Goal: Task Accomplishment & Management: Use online tool/utility

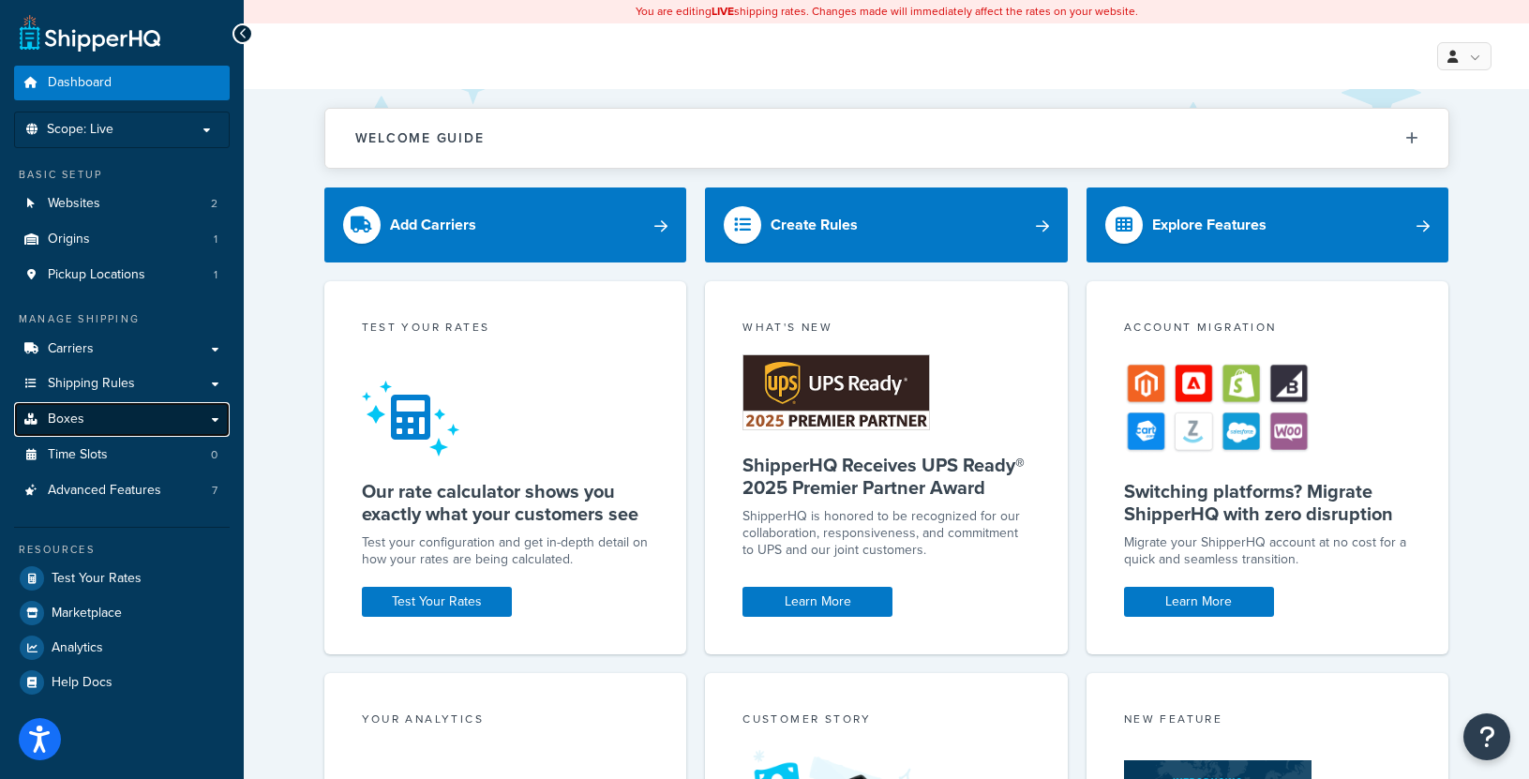
click at [216, 418] on link "Boxes" at bounding box center [122, 419] width 216 height 35
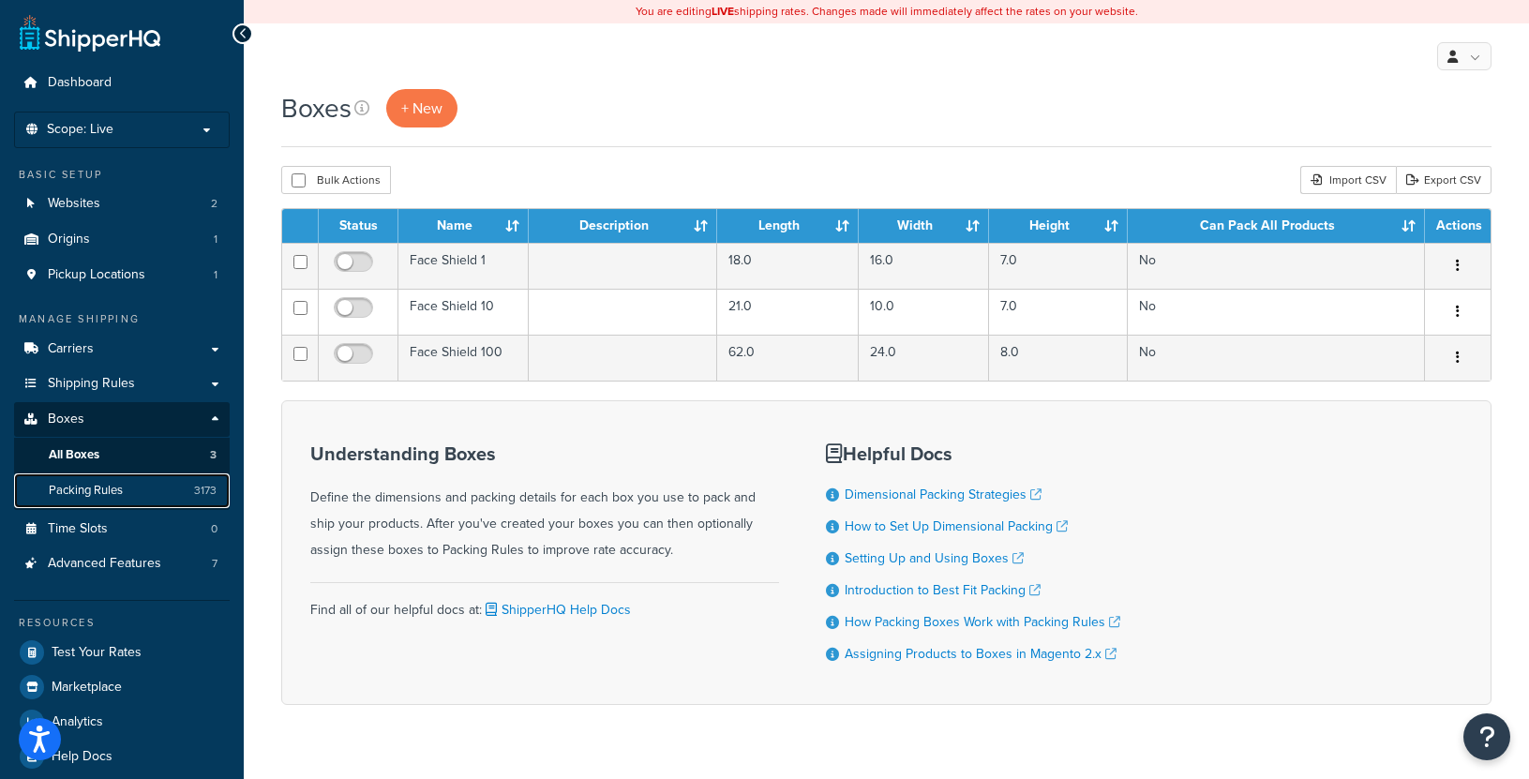
click at [84, 476] on link "Packing Rules 3173" at bounding box center [122, 490] width 216 height 35
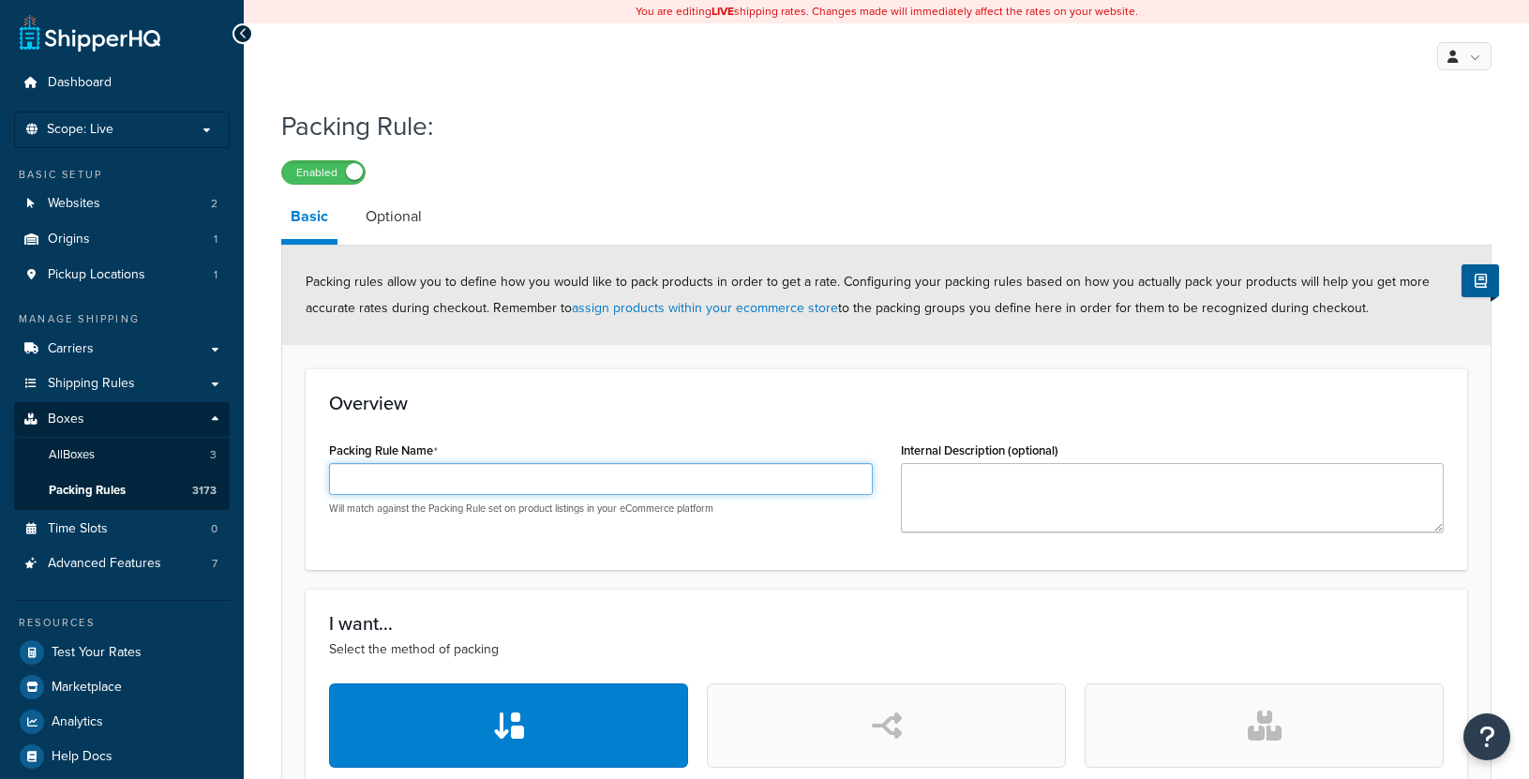
click at [477, 480] on input "Packing Rule Name" at bounding box center [601, 479] width 544 height 32
paste input "AA-CA-DEFXMR-OHC-02"
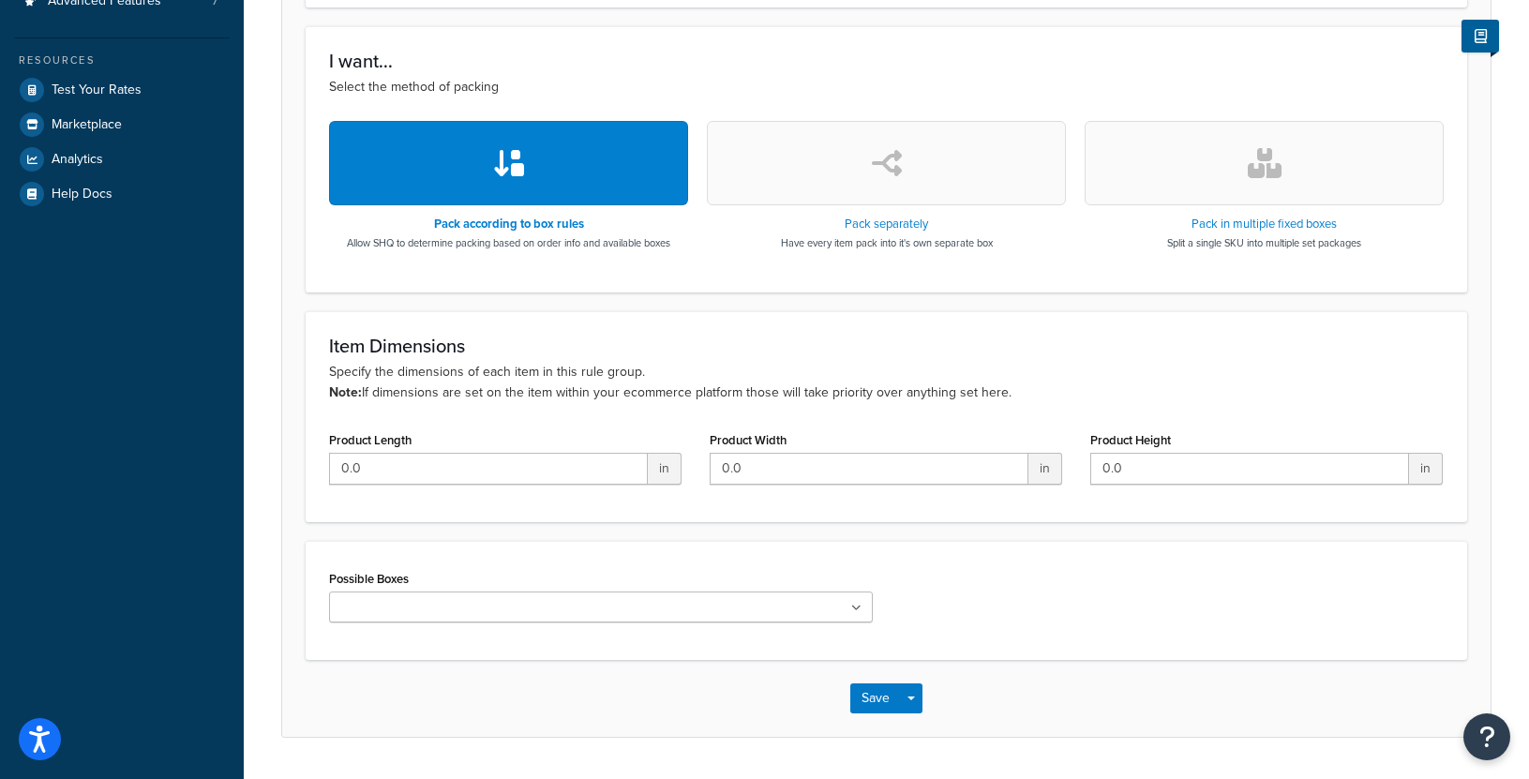
type input "AA-CA-DEFXMR-OHC-02"
click at [1233, 192] on button "button" at bounding box center [1263, 163] width 359 height 84
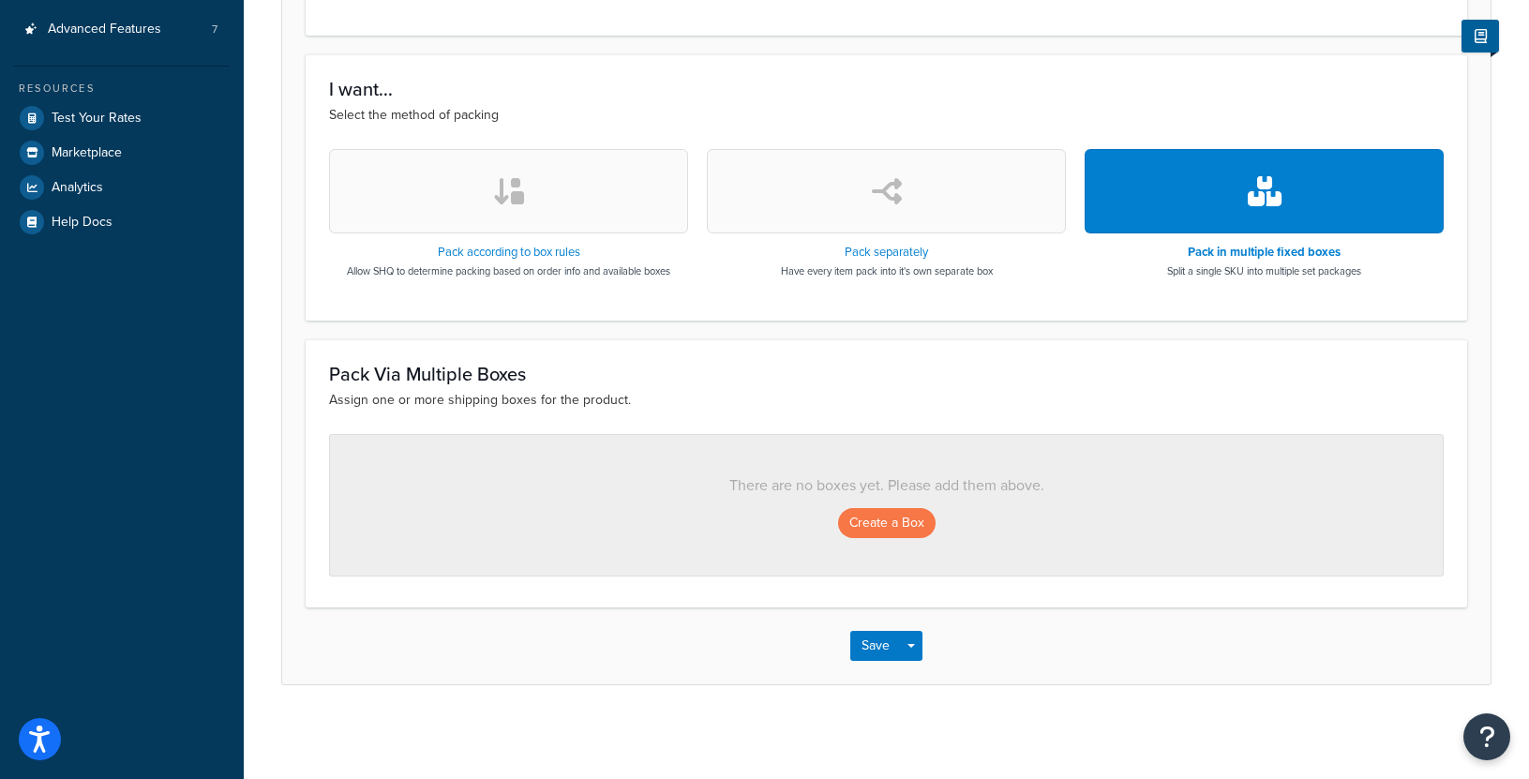
click at [911, 506] on div "There are no boxes yet. Please add them above. Create a Box" at bounding box center [886, 505] width 1114 height 142
click at [888, 522] on button "Create a Box" at bounding box center [886, 523] width 97 height 30
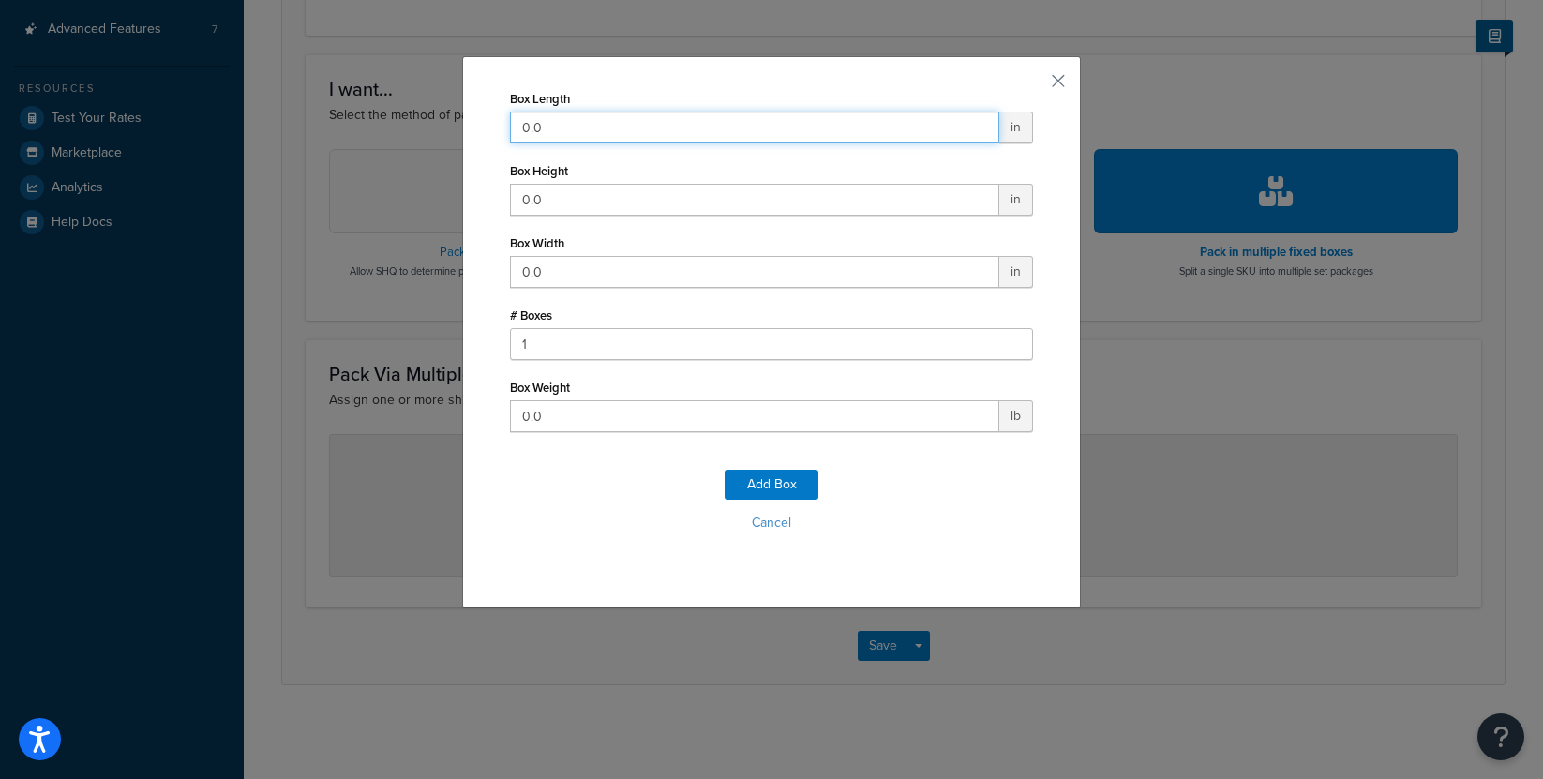
drag, startPoint x: 556, startPoint y: 124, endPoint x: 275, endPoint y: 131, distance: 281.3
click at [275, 131] on div "Box Length 0.0 in Box Height 0.0 in Box Width 0.0 in # Boxes 1 Box Weight 0.0 l…" at bounding box center [771, 389] width 1543 height 779
type input "23"
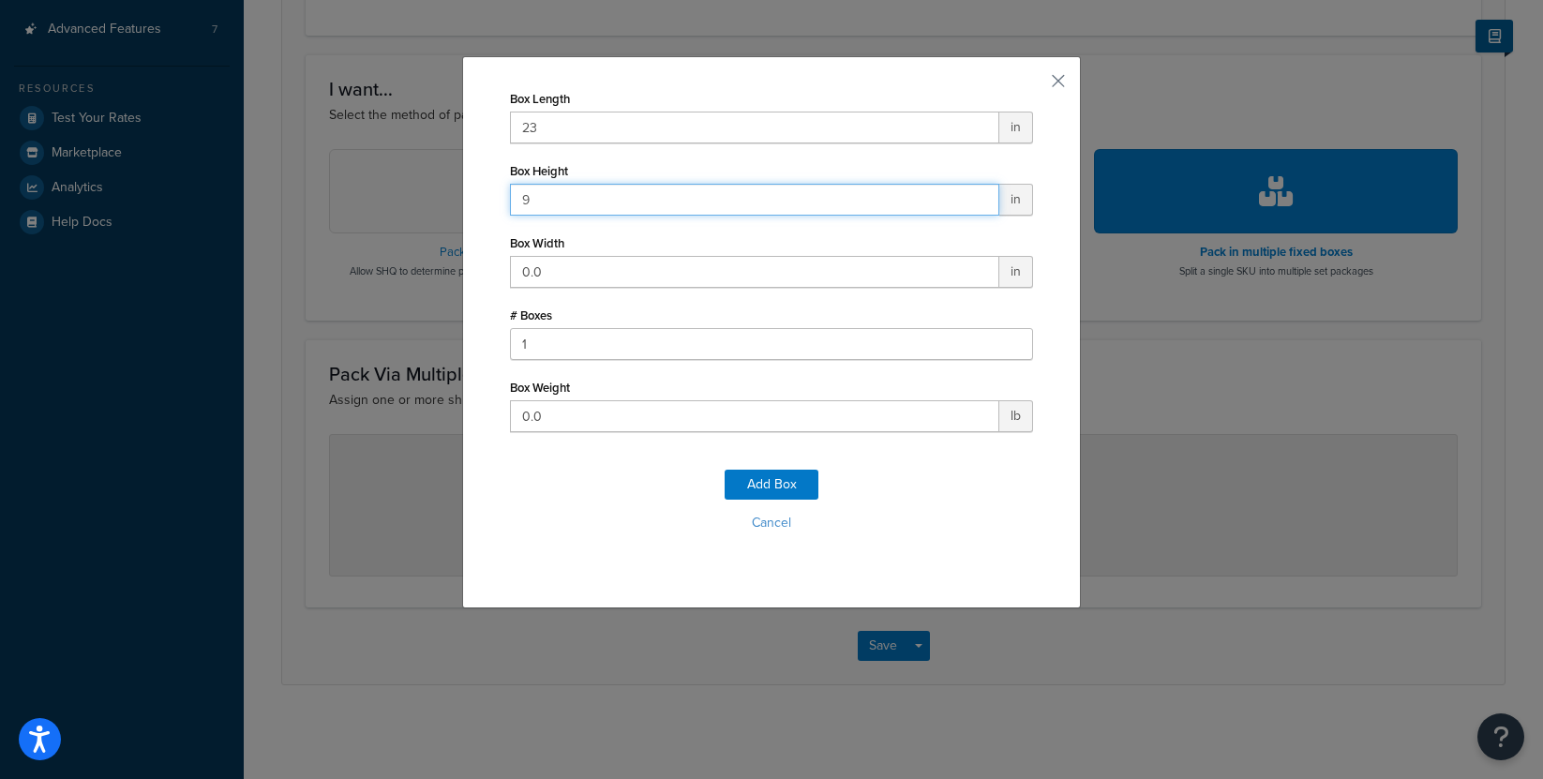
type input "9"
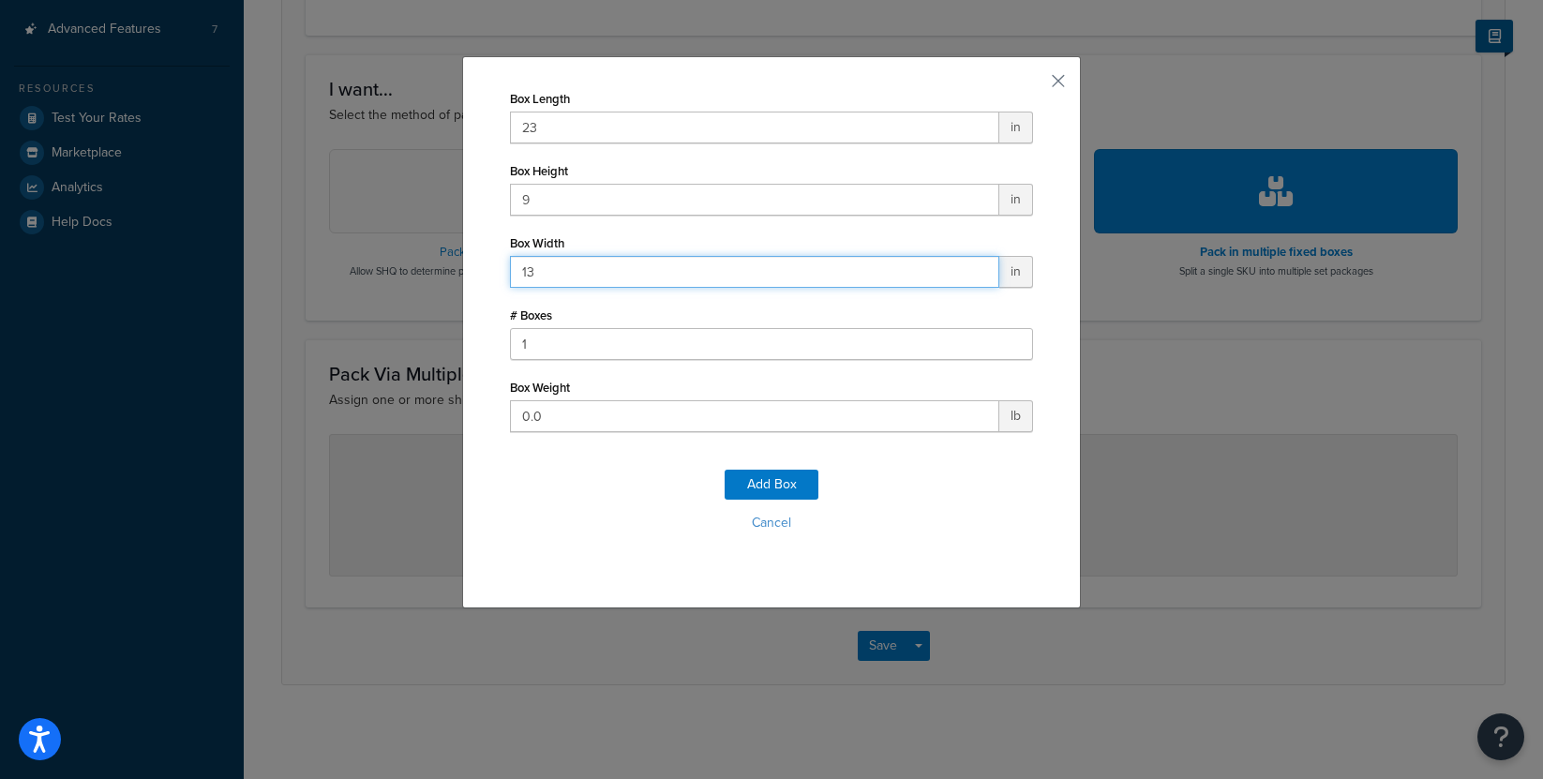
type input "13"
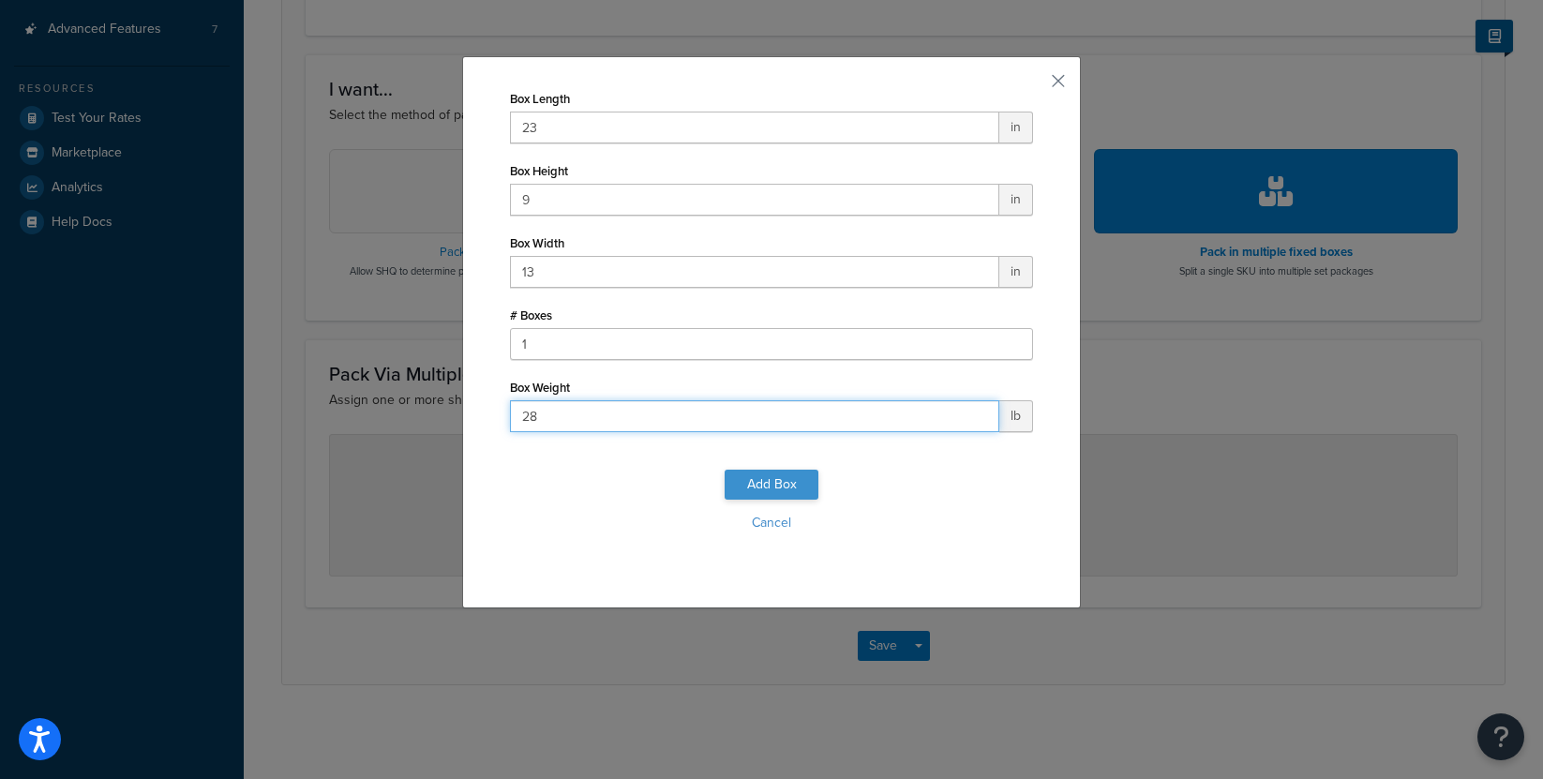
type input "28"
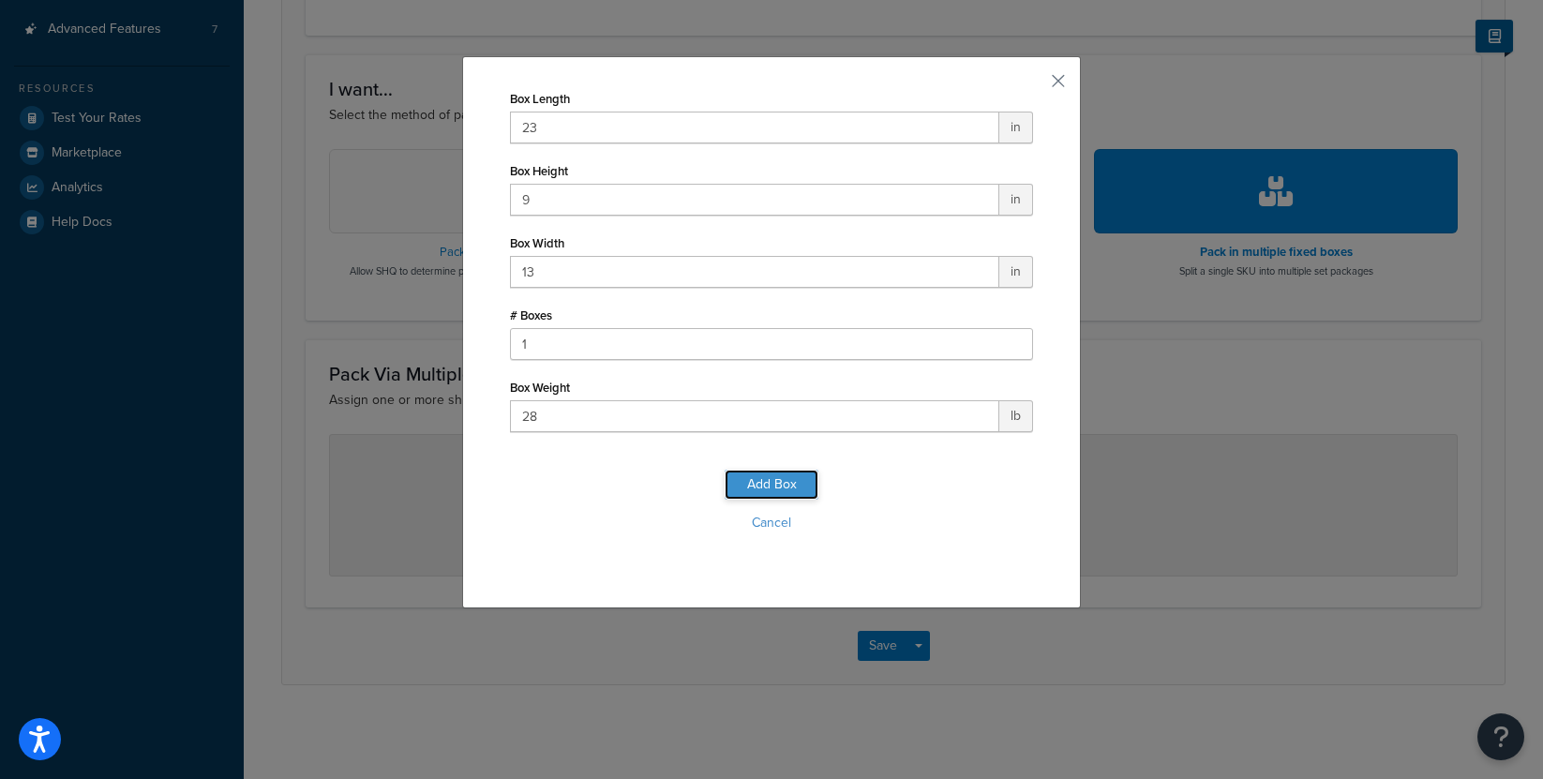
click at [761, 480] on button "Add Box" at bounding box center [771, 485] width 94 height 30
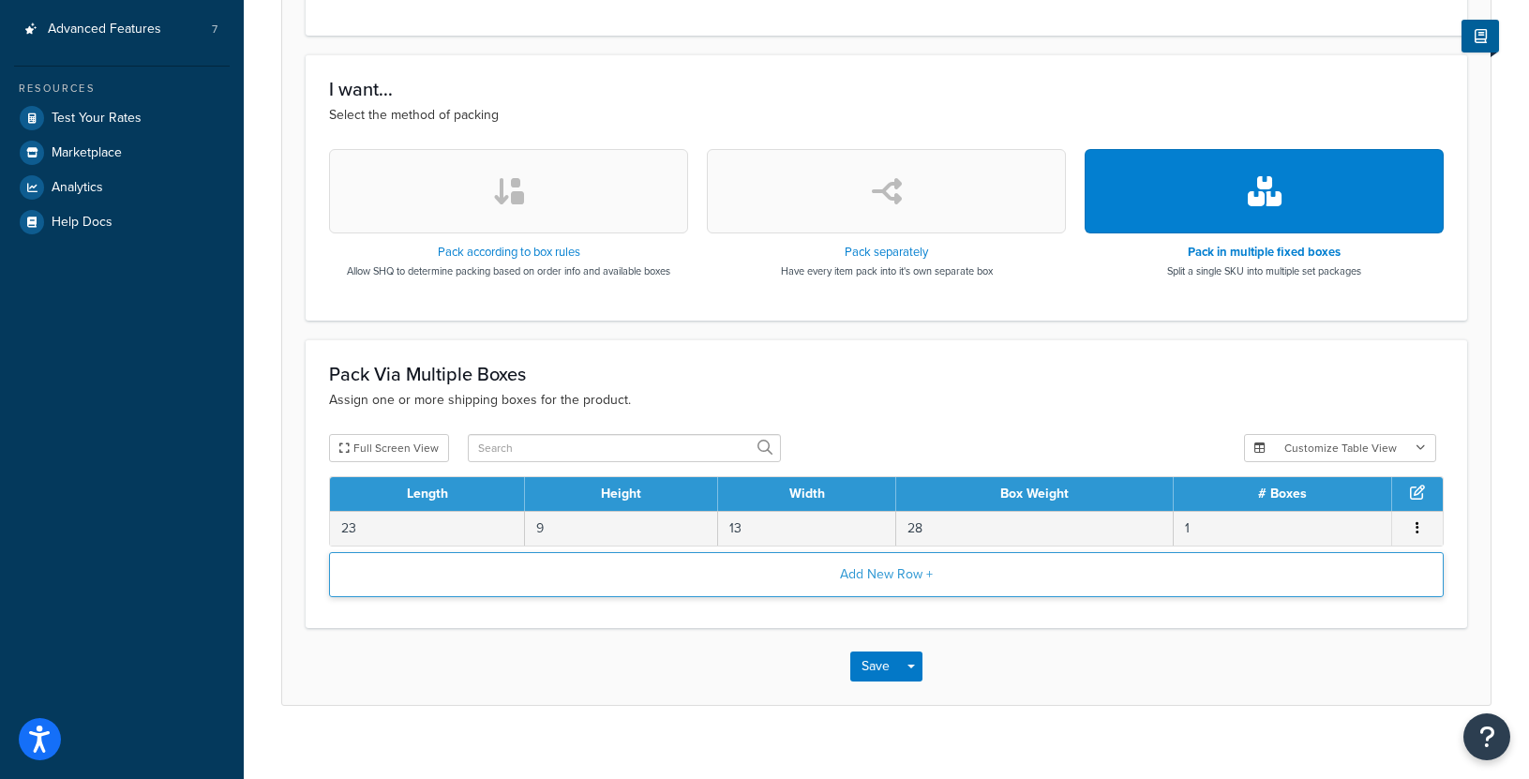
click at [678, 574] on button "Add New Row +" at bounding box center [886, 574] width 1114 height 45
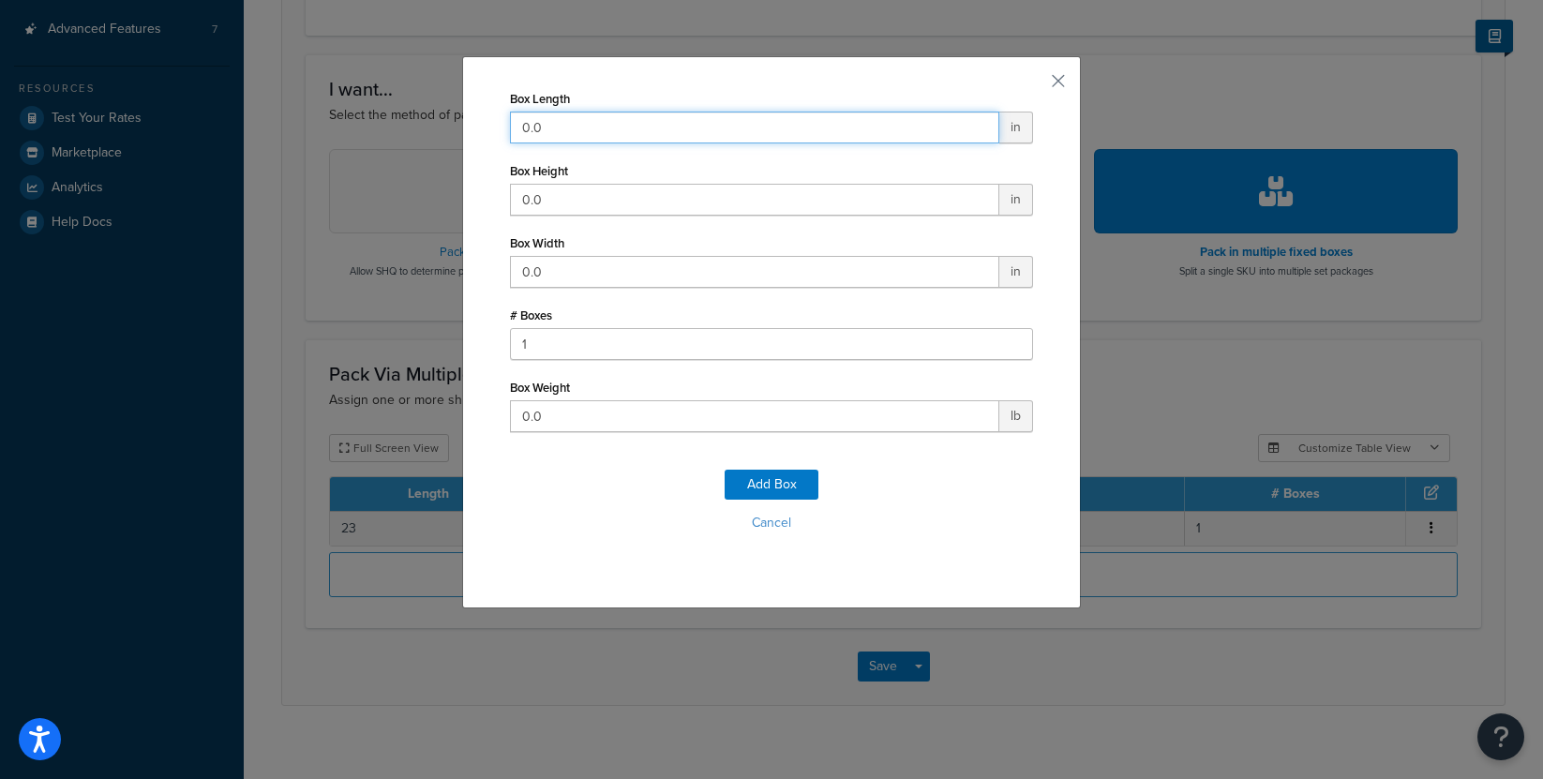
drag, startPoint x: 547, startPoint y: 123, endPoint x: 421, endPoint y: 121, distance: 126.5
click at [421, 121] on div "Box Length 0.0 in Box Height 0.0 in Box Width 0.0 in # Boxes 1 Box Weight 0.0 l…" at bounding box center [771, 389] width 1543 height 779
type input "24"
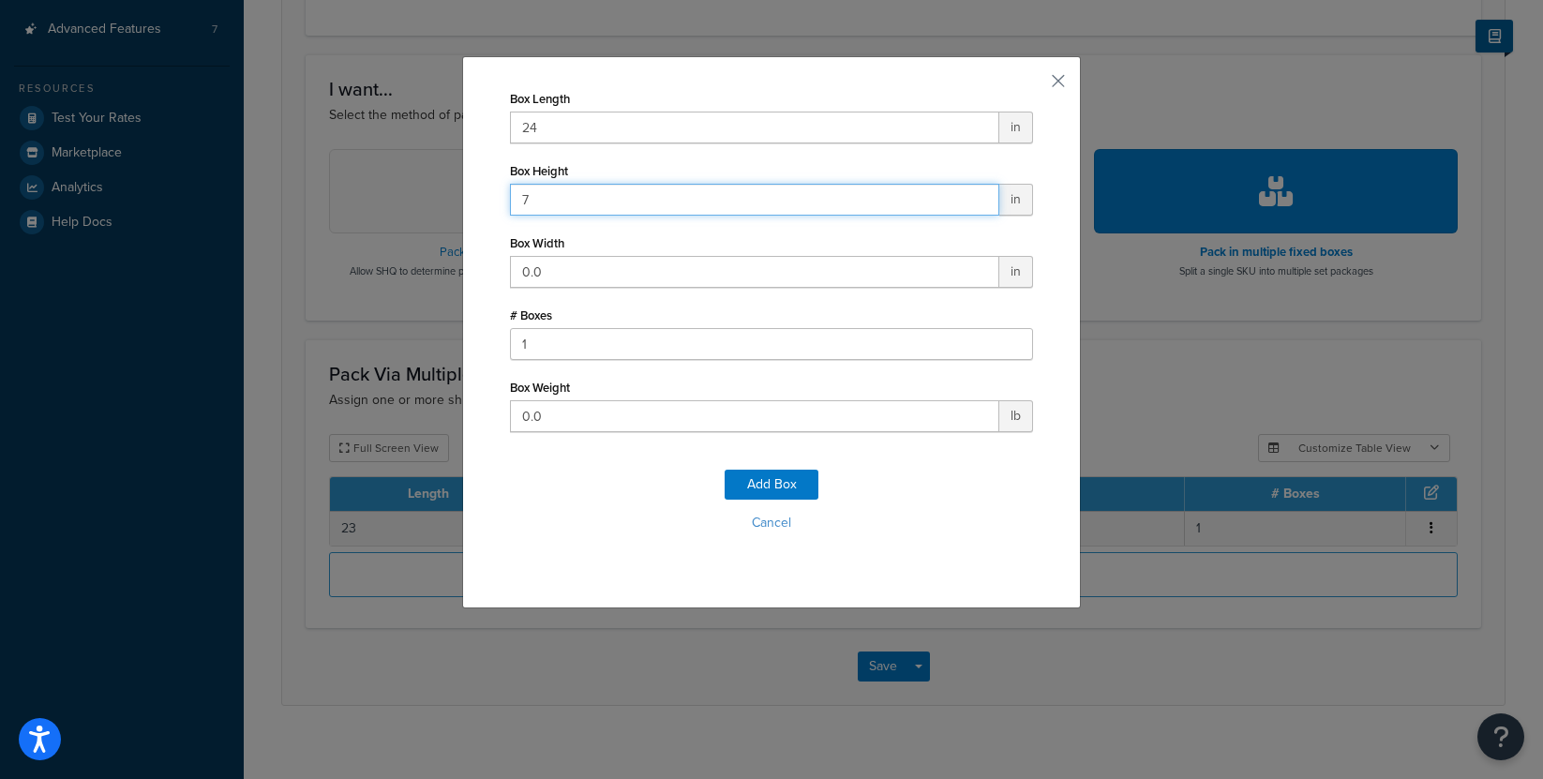
type input "7"
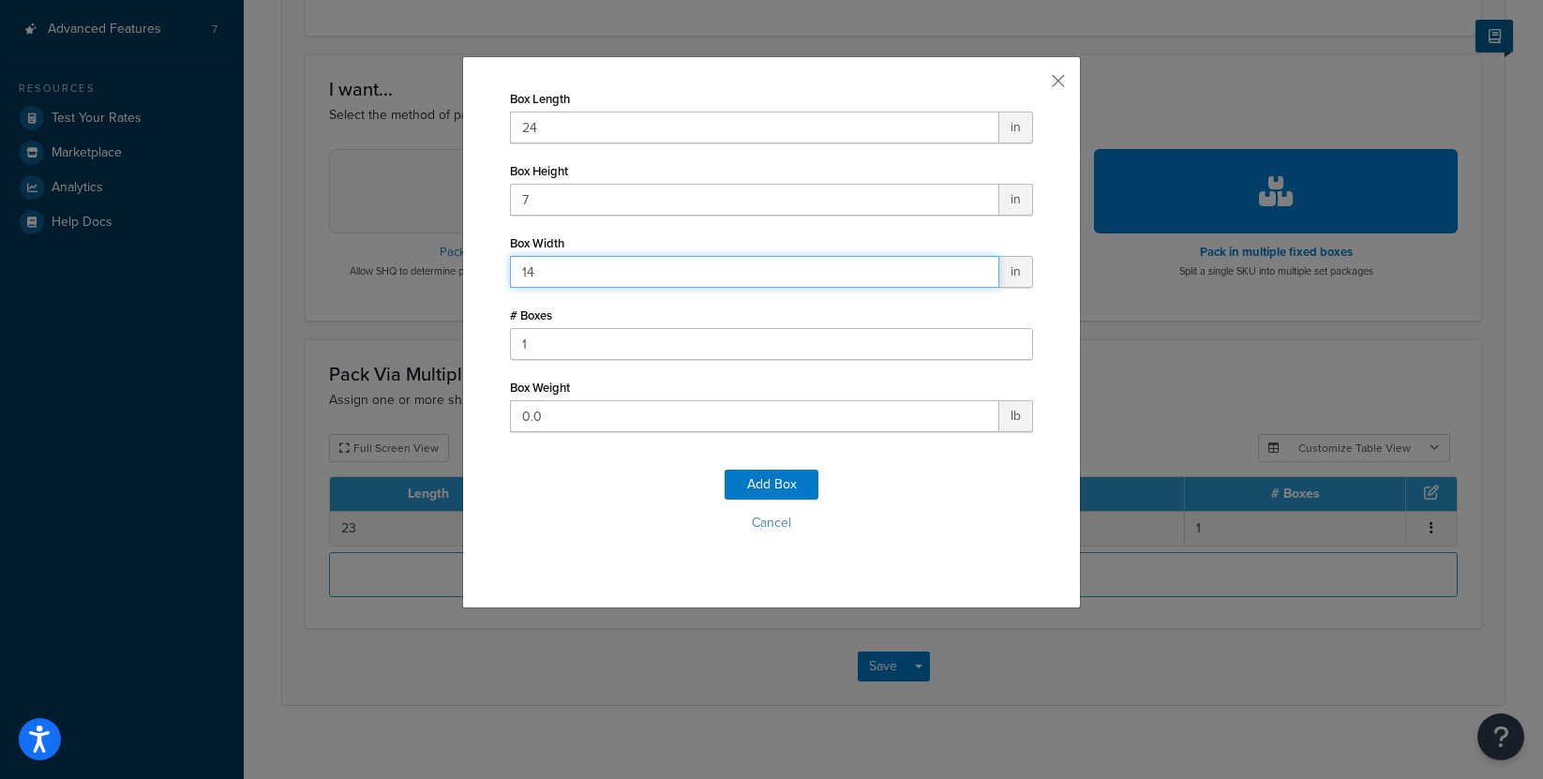
type input "14"
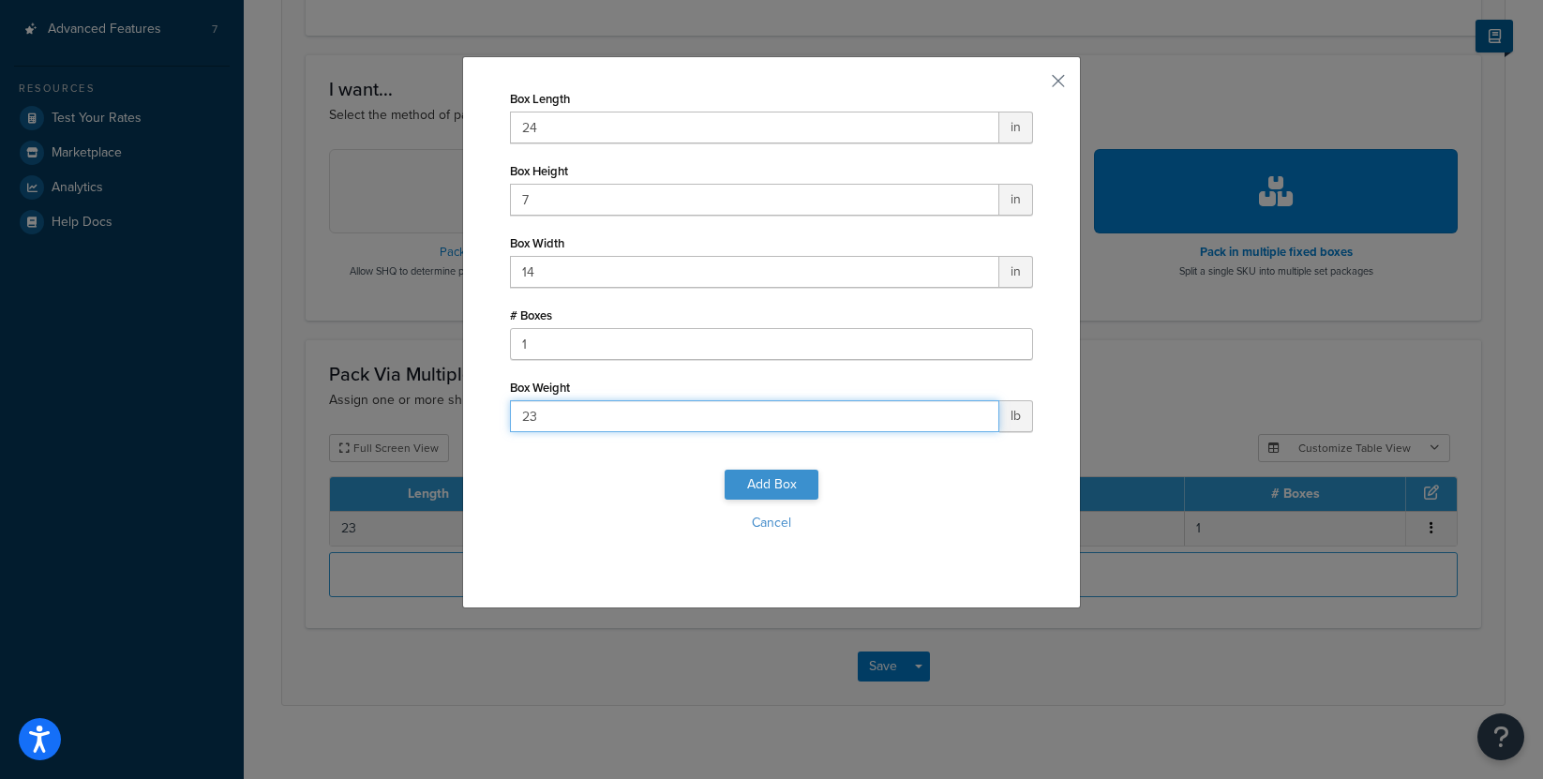
type input "23"
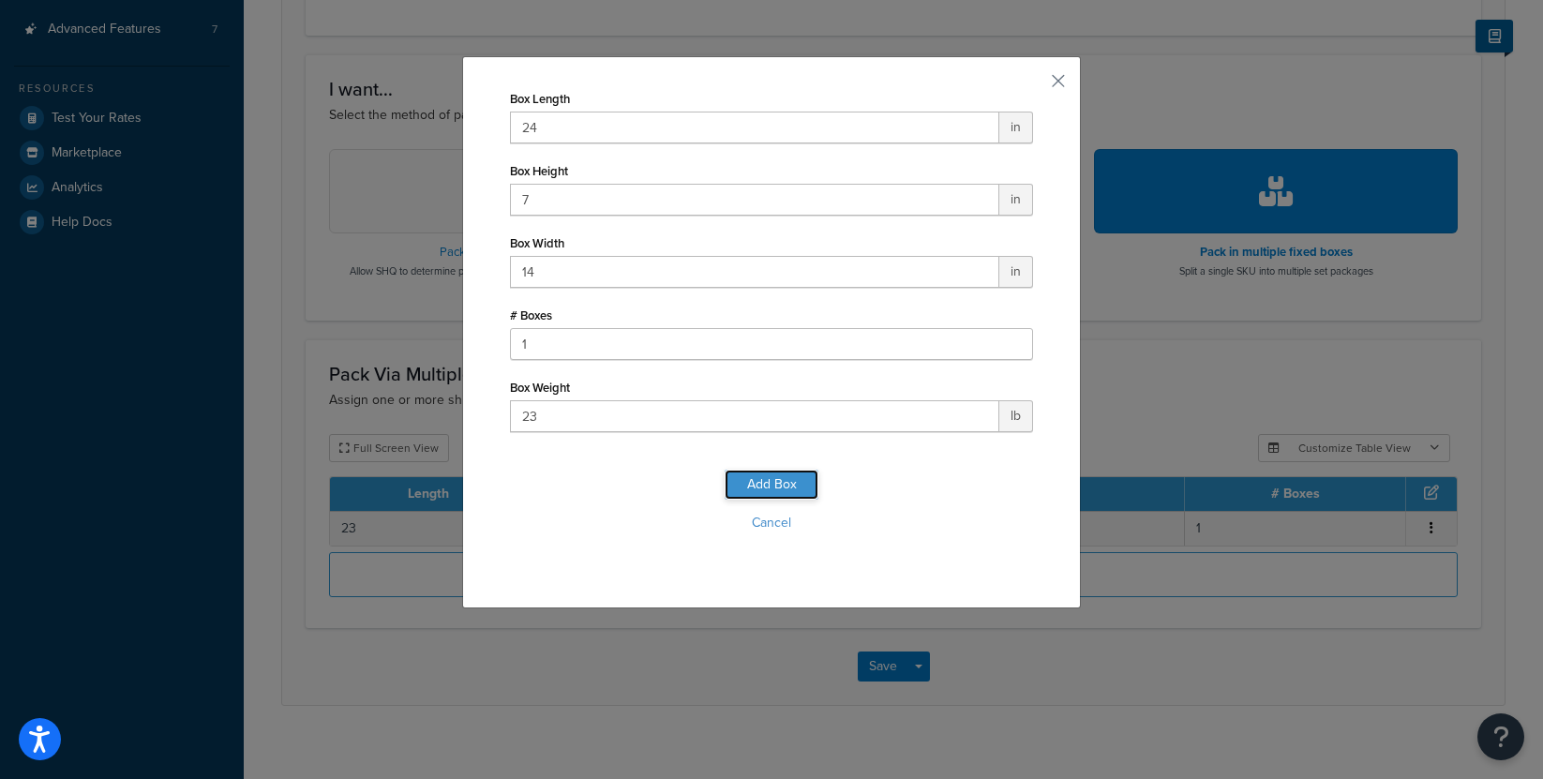
click at [745, 477] on button "Add Box" at bounding box center [771, 485] width 94 height 30
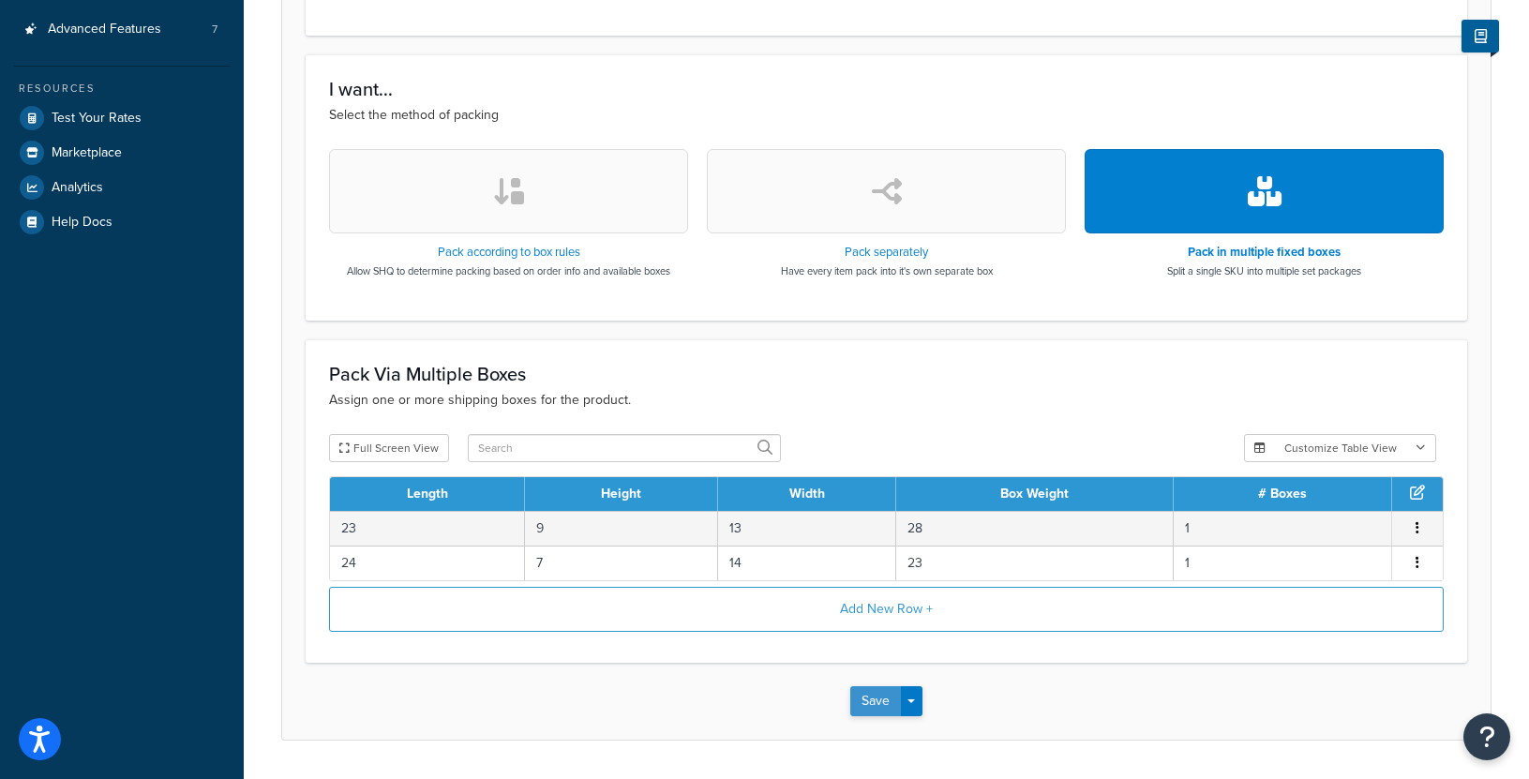
click at [873, 705] on button "Save" at bounding box center [875, 701] width 51 height 30
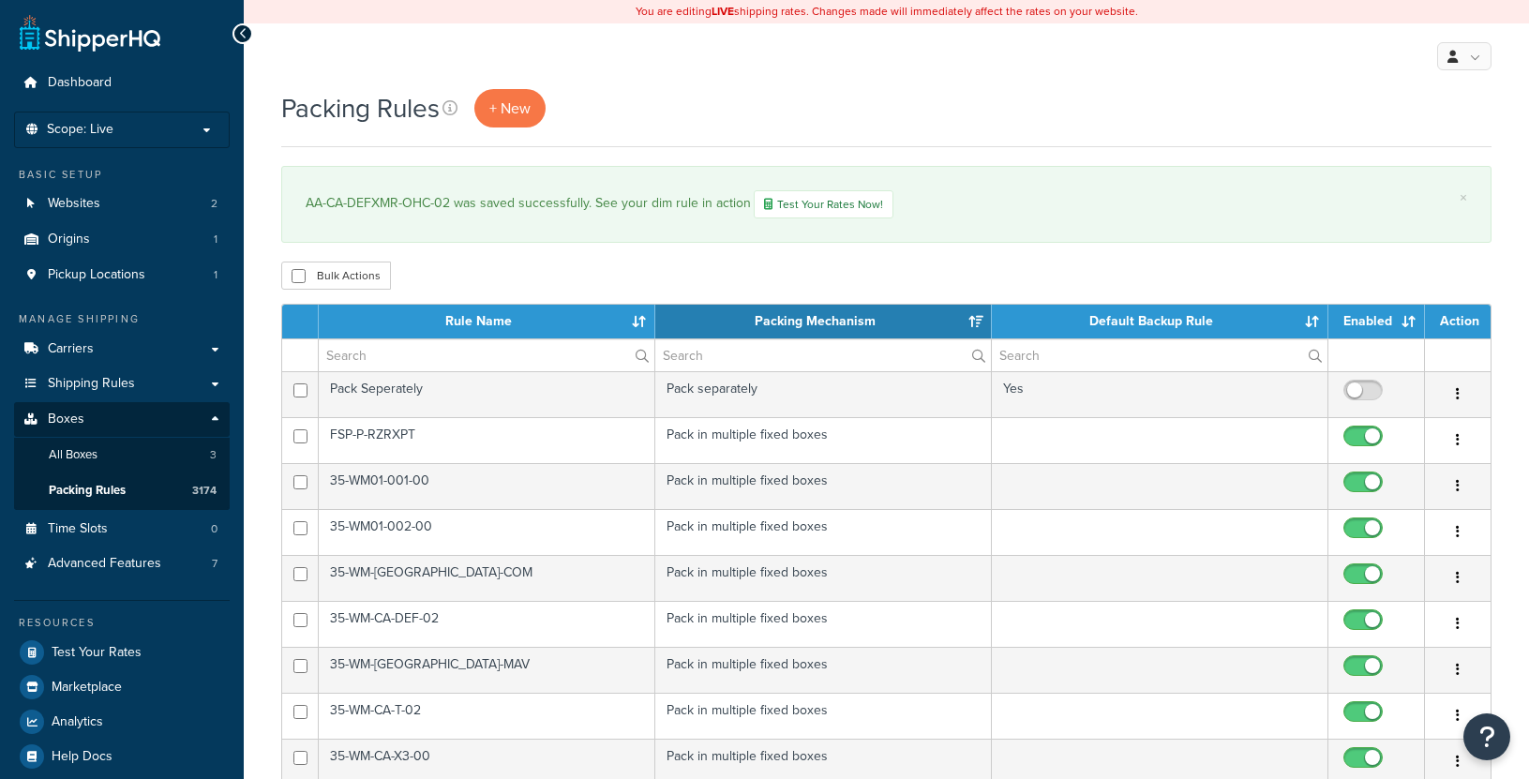
select select "15"
